Goal: Find specific page/section: Find specific page/section

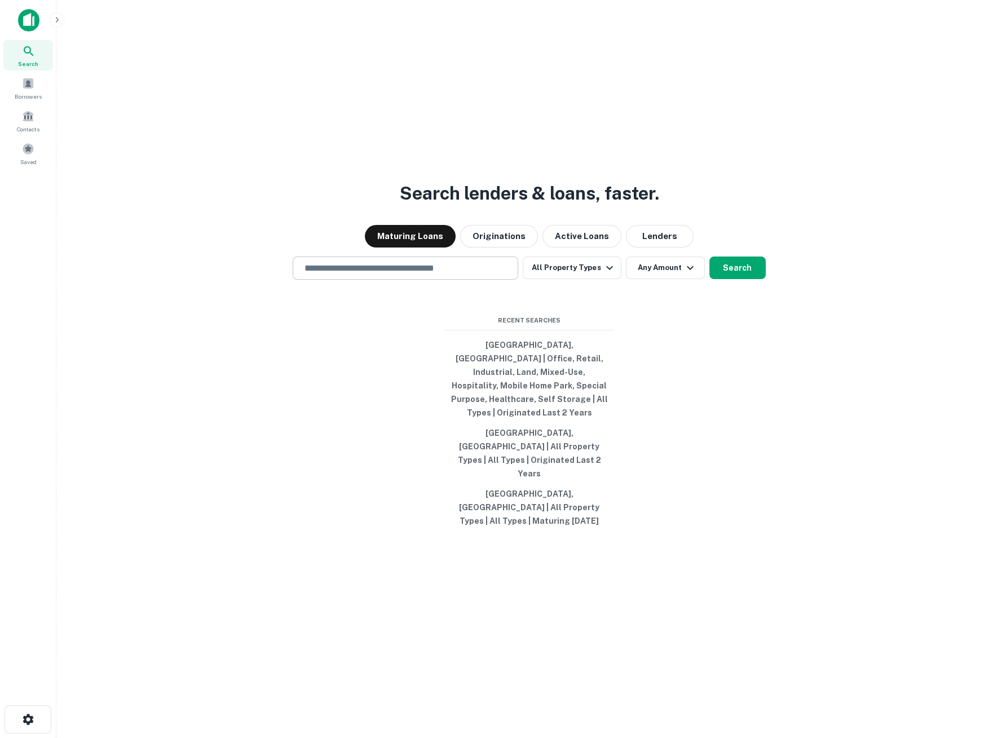
click at [365, 275] on input "text" at bounding box center [405, 268] width 215 height 13
type input "**********"
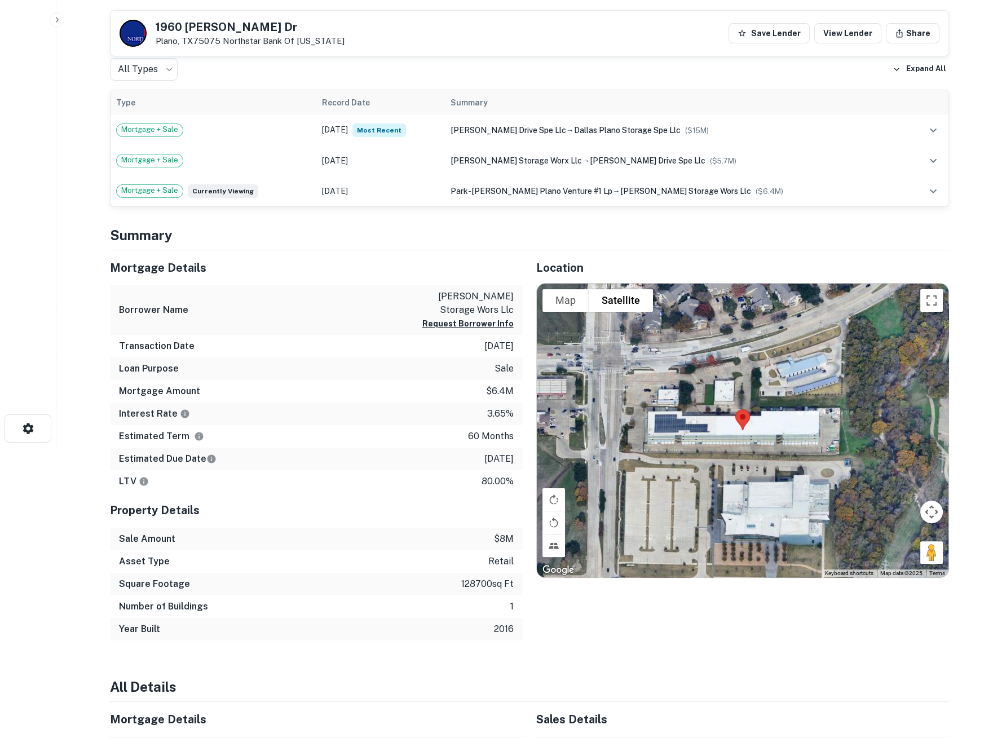
scroll to position [313, 0]
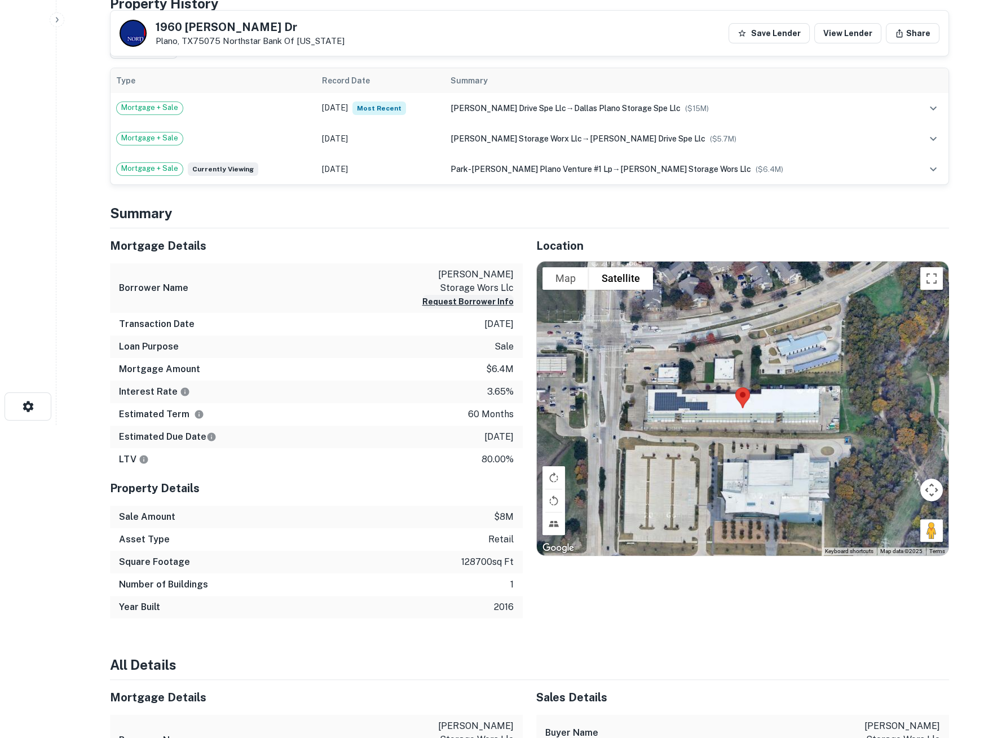
click at [436, 302] on button "Request Borrower Info" at bounding box center [467, 302] width 91 height 14
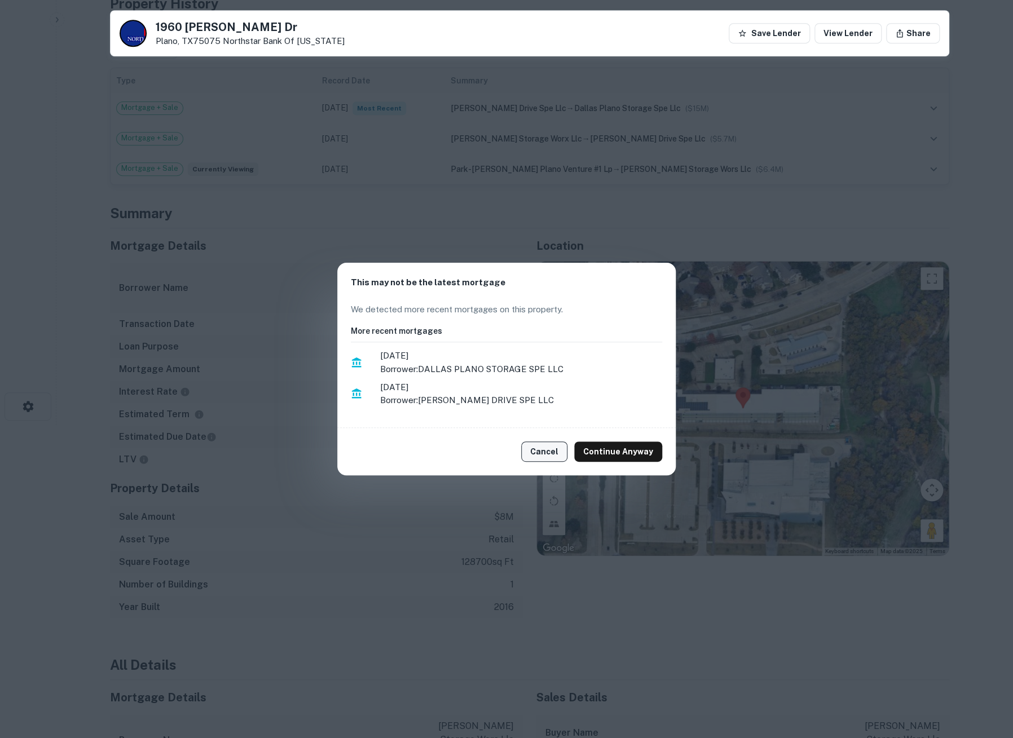
click at [538, 448] on button "Cancel" at bounding box center [544, 451] width 46 height 20
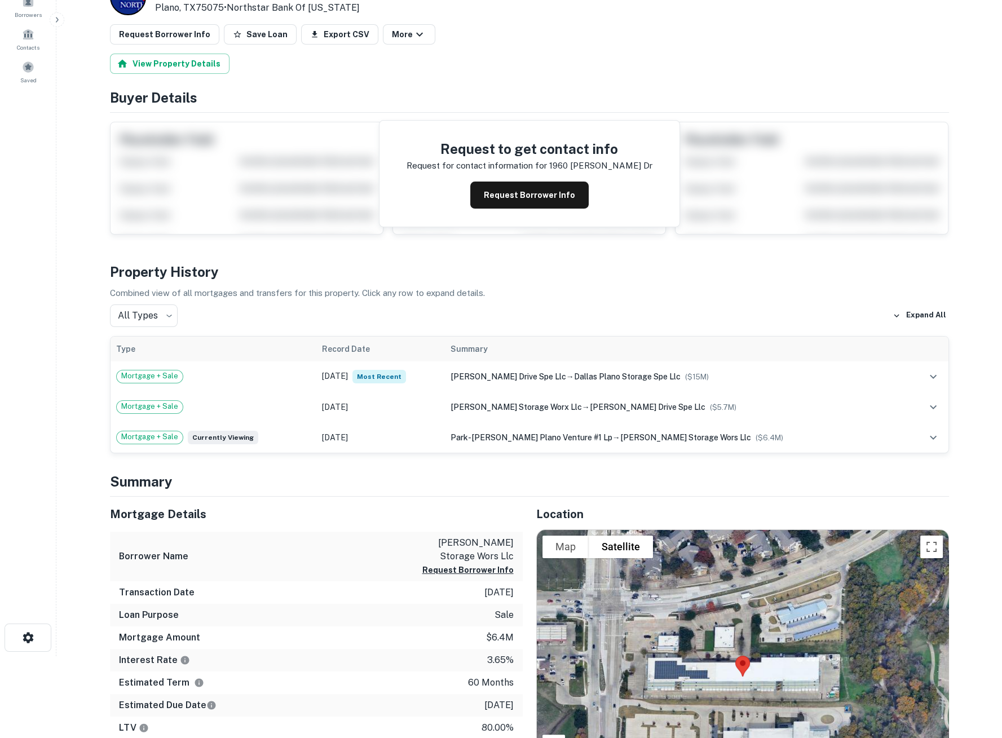
scroll to position [0, 0]
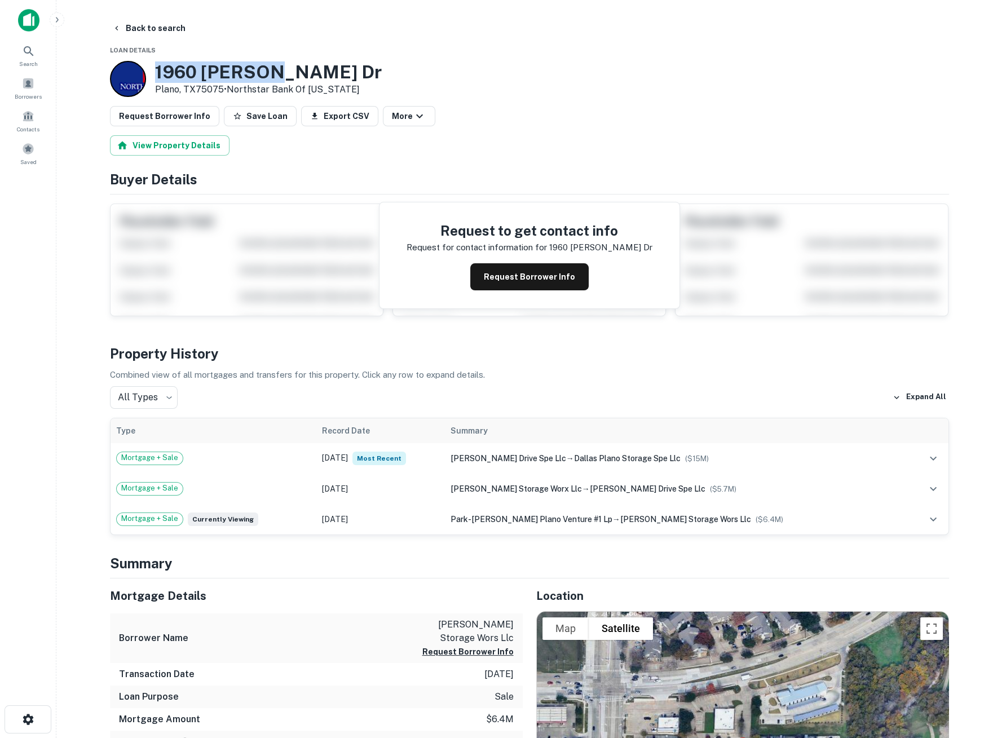
drag, startPoint x: 266, startPoint y: 69, endPoint x: 155, endPoint y: 74, distance: 110.6
click at [155, 74] on h3 "1960 [PERSON_NAME] Dr" at bounding box center [268, 71] width 227 height 21
copy h3 "1960 [PERSON_NAME] Dr"
